Goal: Communication & Community: Answer question/provide support

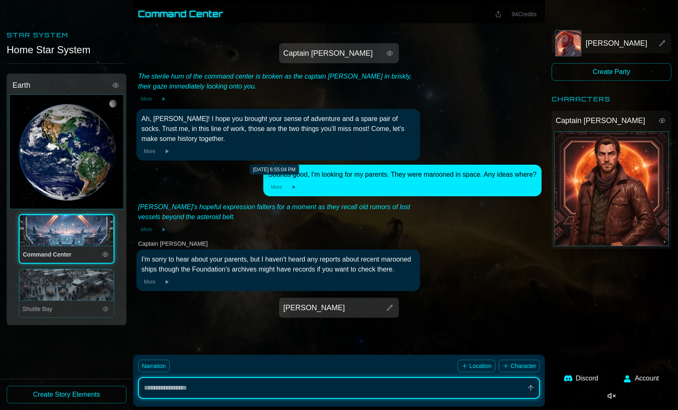
click at [153, 152] on button "More" at bounding box center [150, 151] width 16 height 8
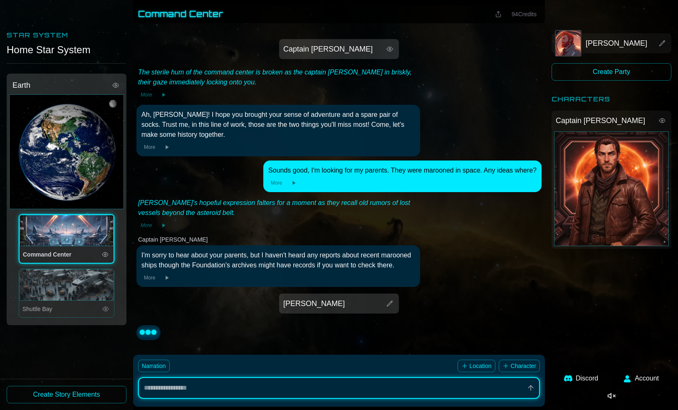
scroll to position [83, 0]
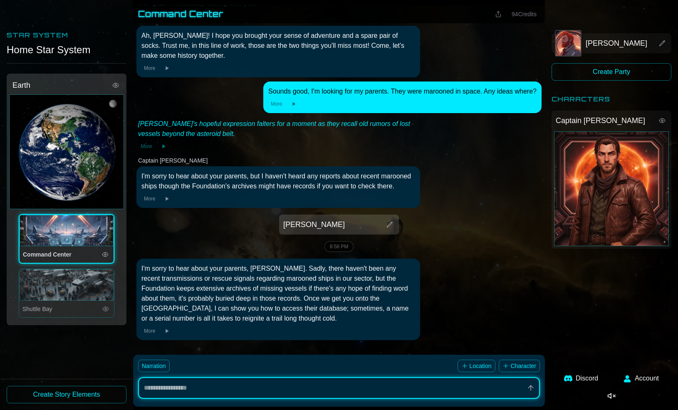
click at [167, 333] on icon at bounding box center [167, 331] width 7 height 7
click at [168, 330] on icon at bounding box center [166, 331] width 3 height 5
click at [168, 333] on icon at bounding box center [167, 331] width 7 height 7
click at [168, 333] on icon at bounding box center [166, 331] width 3 height 5
type textarea "*"
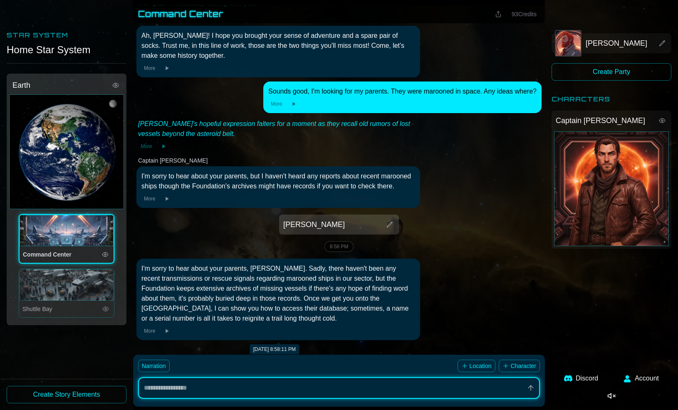
click at [276, 308] on div "I'm sorry to hear about your parents, [PERSON_NAME]. Sadly, there haven't been …" at bounding box center [279, 294] width 274 height 60
click at [232, 296] on div "I'm sorry to hear about your parents, [PERSON_NAME]. Sadly, there haven't been …" at bounding box center [279, 294] width 274 height 60
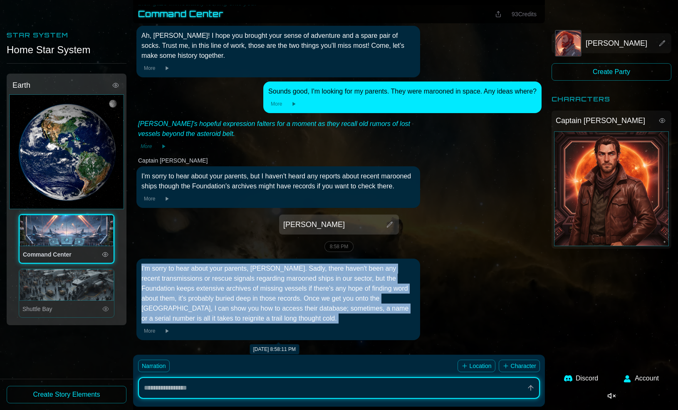
click at [232, 296] on div "I'm sorry to hear about your parents, [PERSON_NAME]. Sadly, there haven't been …" at bounding box center [279, 294] width 274 height 60
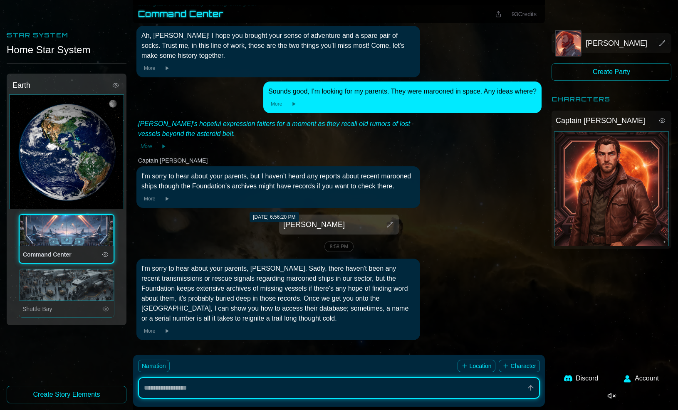
click at [286, 178] on div "I'm sorry to hear about your parents, but I haven't heard any reports about rec…" at bounding box center [279, 181] width 274 height 20
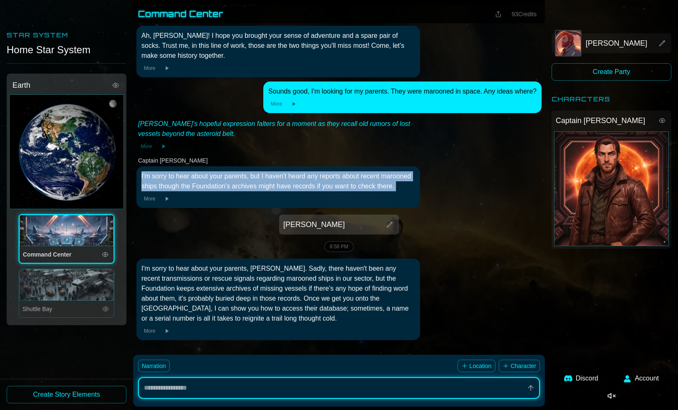
click at [286, 178] on div "I'm sorry to hear about your parents, but I haven't heard any reports about rec…" at bounding box center [279, 181] width 274 height 20
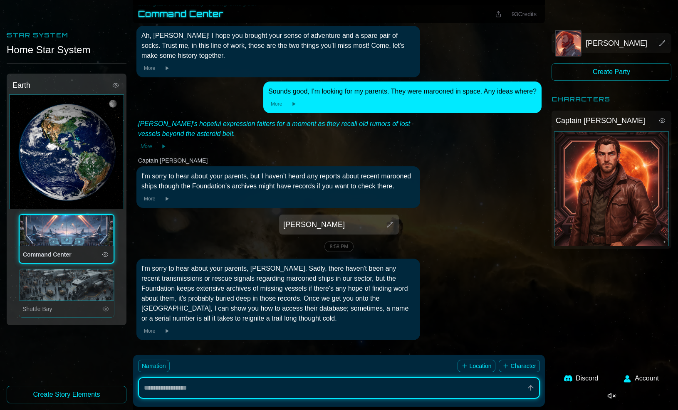
click at [275, 178] on div "I'm sorry to hear about your parents, but I haven't heard any reports about rec…" at bounding box center [279, 181] width 274 height 20
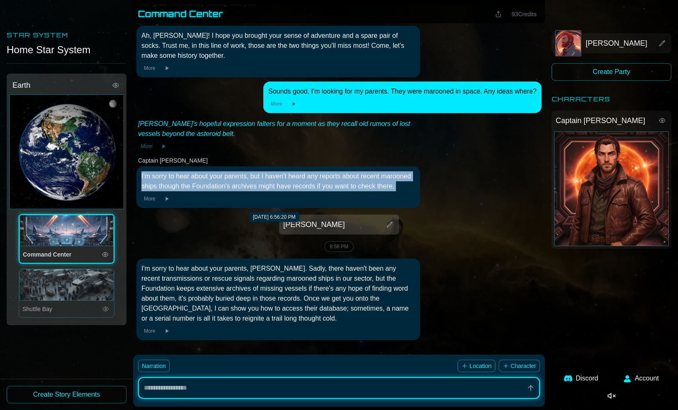
click at [275, 178] on div "I'm sorry to hear about your parents, but I haven't heard any reports about rec…" at bounding box center [279, 181] width 274 height 20
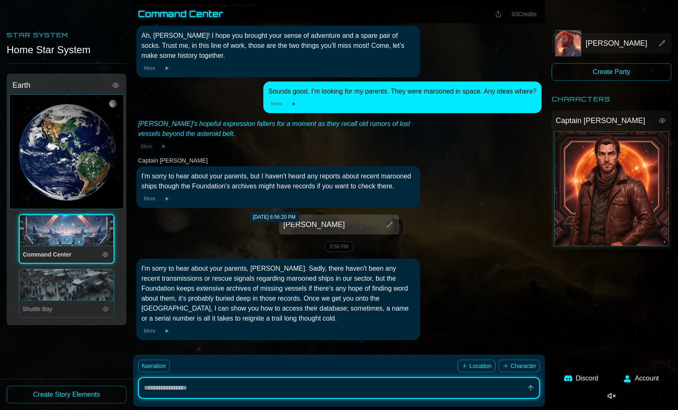
click at [275, 178] on div "I'm sorry to hear about your parents, but I haven't heard any reports about rec…" at bounding box center [279, 181] width 274 height 20
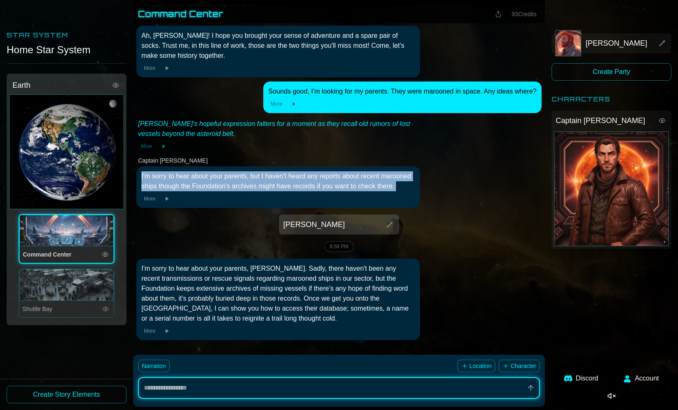
click at [275, 178] on div "I'm sorry to hear about your parents, but I haven't heard any reports about rec…" at bounding box center [279, 181] width 274 height 20
click at [277, 169] on div "I'm sorry to hear about your parents, but I haven't heard any reports about rec…" at bounding box center [279, 187] width 284 height 42
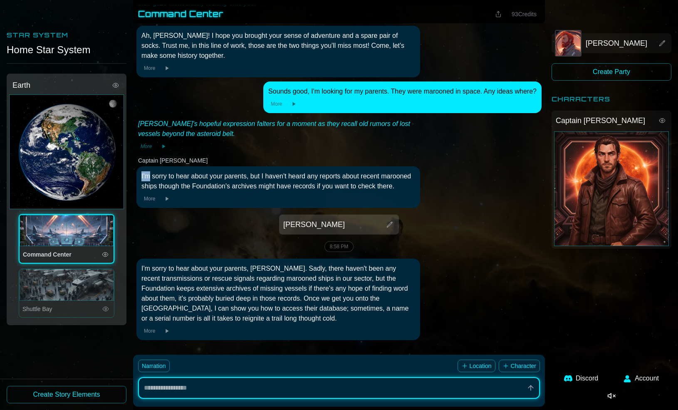
click at [277, 169] on div "I'm sorry to hear about your parents, but I haven't heard any reports about rec…" at bounding box center [279, 187] width 284 height 42
click at [276, 177] on div "I'm sorry to hear about your parents, but I haven't heard any reports about rec…" at bounding box center [279, 181] width 274 height 20
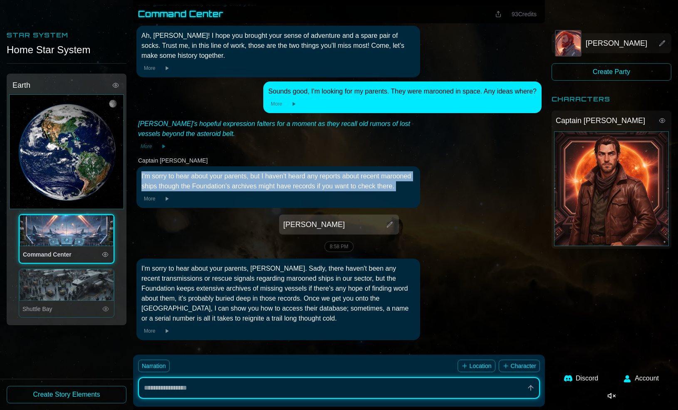
click at [276, 177] on div "I'm sorry to hear about your parents, but I haven't heard any reports about rec…" at bounding box center [279, 181] width 274 height 20
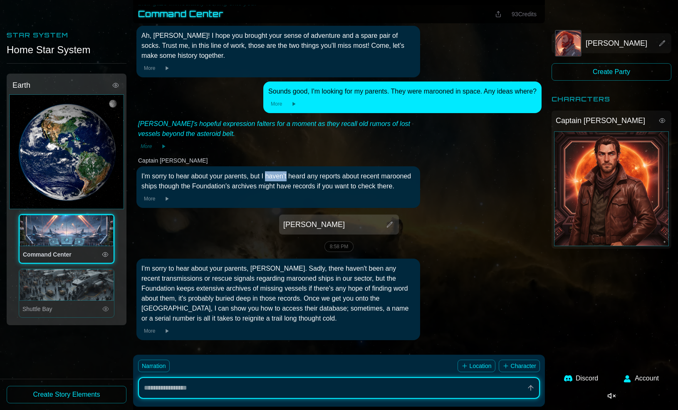
click at [276, 177] on div "I'm sorry to hear about your parents, but I haven't heard any reports about rec…" at bounding box center [279, 181] width 274 height 20
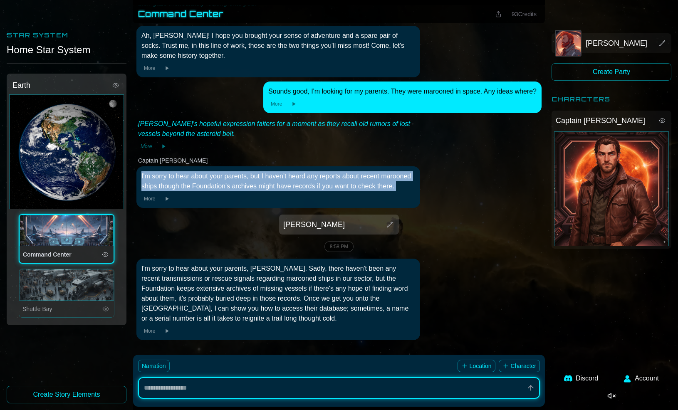
click at [276, 177] on div "I'm sorry to hear about your parents, but I haven't heard any reports about rec…" at bounding box center [279, 181] width 274 height 20
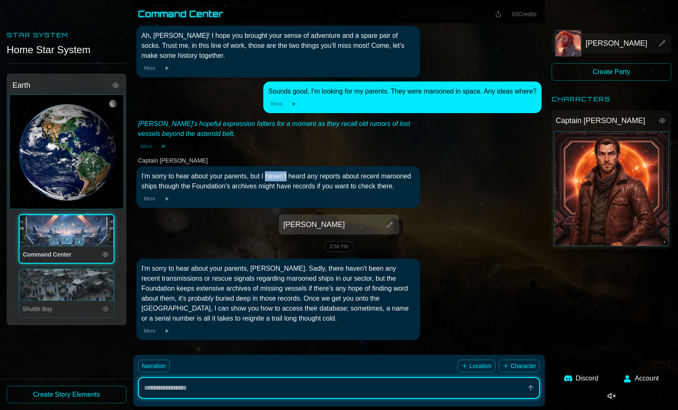
click at [276, 177] on div "I'm sorry to hear about your parents, but I haven't heard any reports about rec…" at bounding box center [279, 181] width 274 height 20
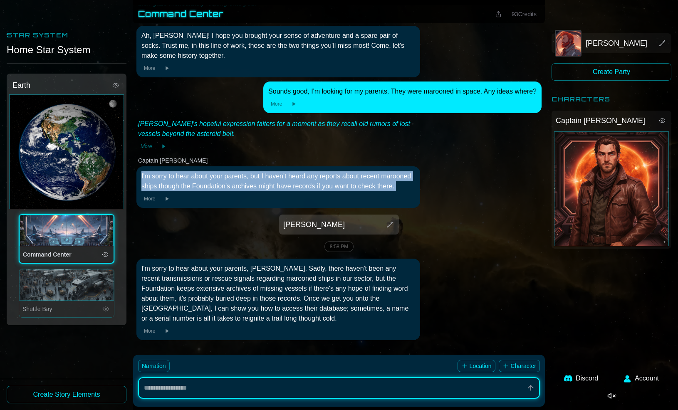
click at [276, 177] on div "I'm sorry to hear about your parents, but I haven't heard any reports about rec…" at bounding box center [279, 181] width 274 height 20
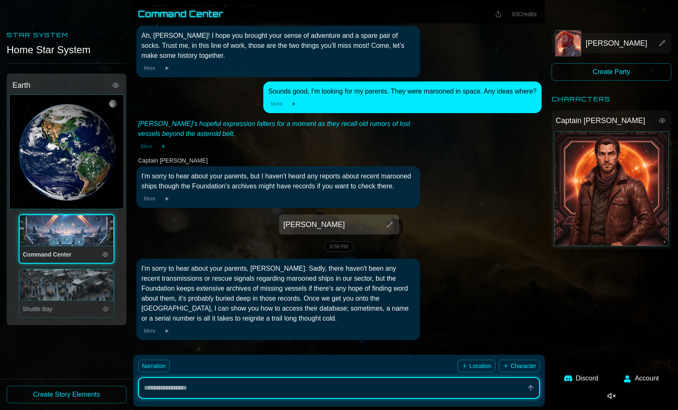
type textarea "*"
